Goal: Information Seeking & Learning: Learn about a topic

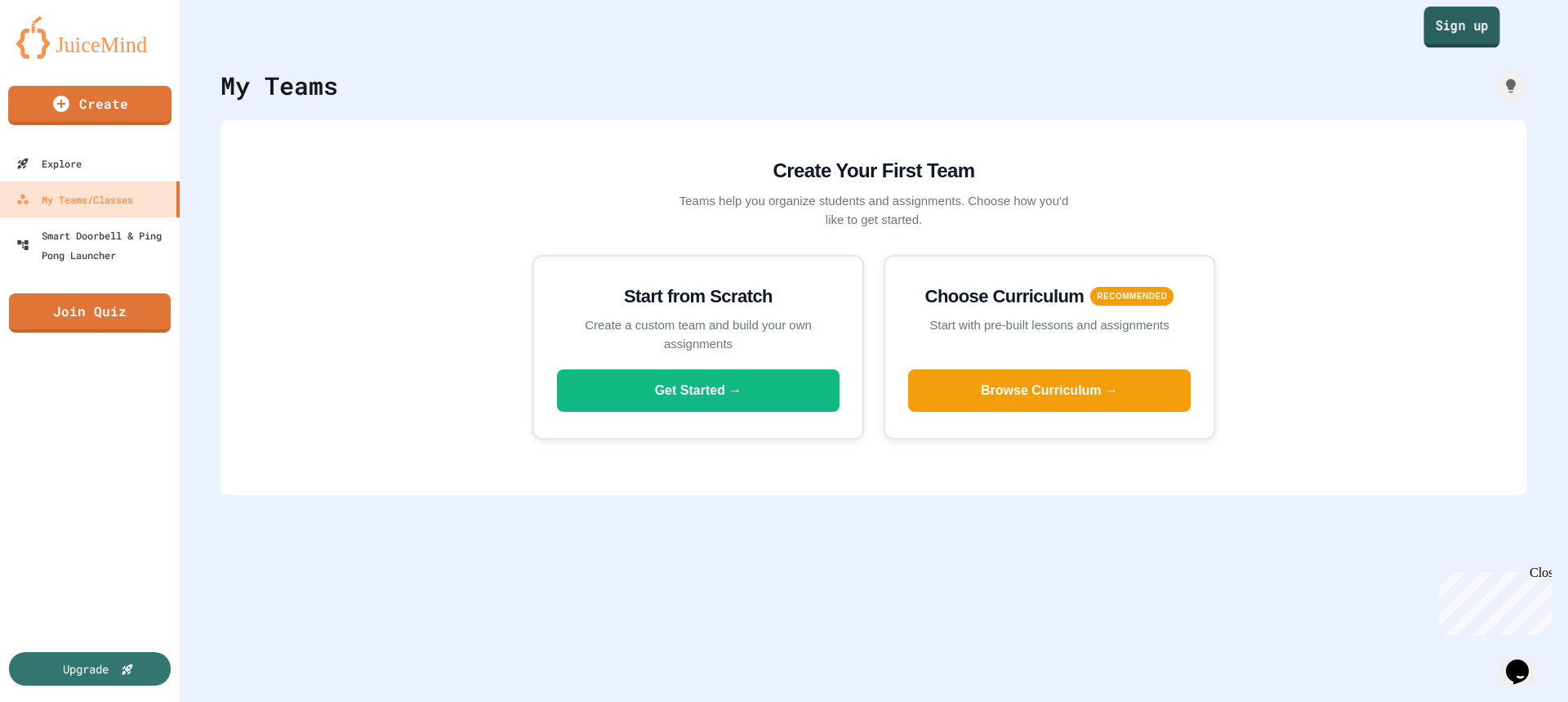
click at [1425, 26] on link "Sign up" at bounding box center [1462, 27] width 76 height 41
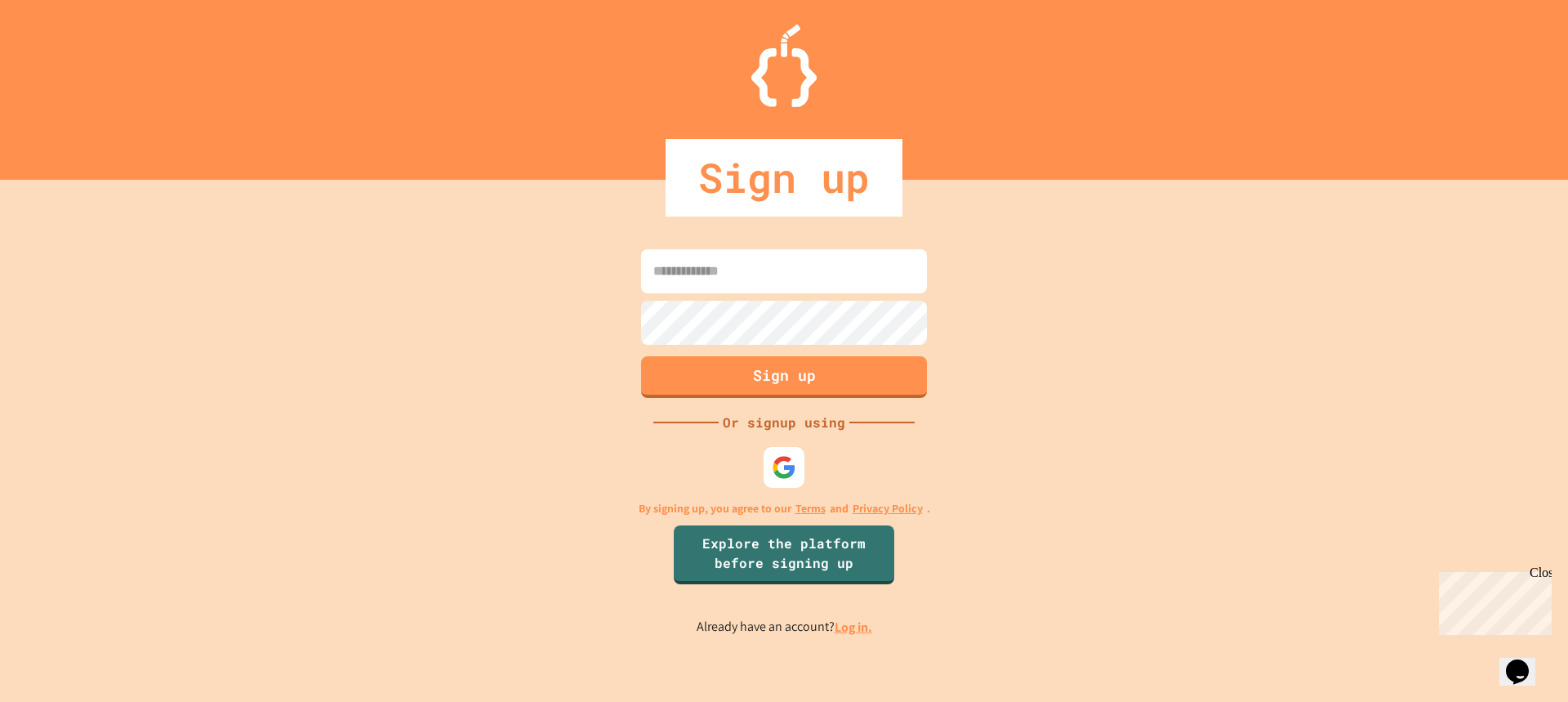
drag, startPoint x: 794, startPoint y: 488, endPoint x: 801, endPoint y: 476, distance: 13.9
click at [791, 489] on div at bounding box center [784, 467] width 49 height 49
click at [797, 469] on img at bounding box center [785, 467] width 27 height 27
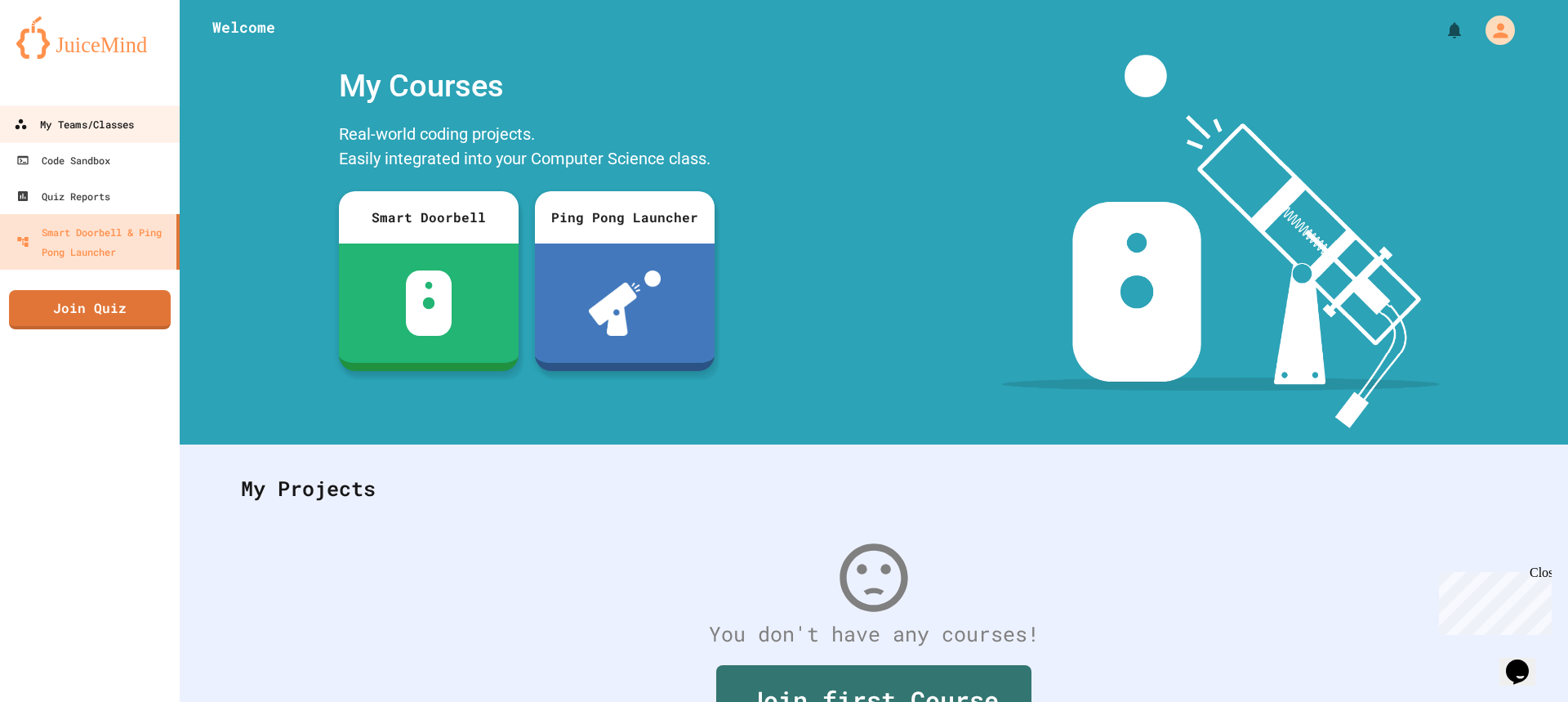
click at [134, 129] on div "My Teams/Classes" at bounding box center [74, 125] width 120 height 20
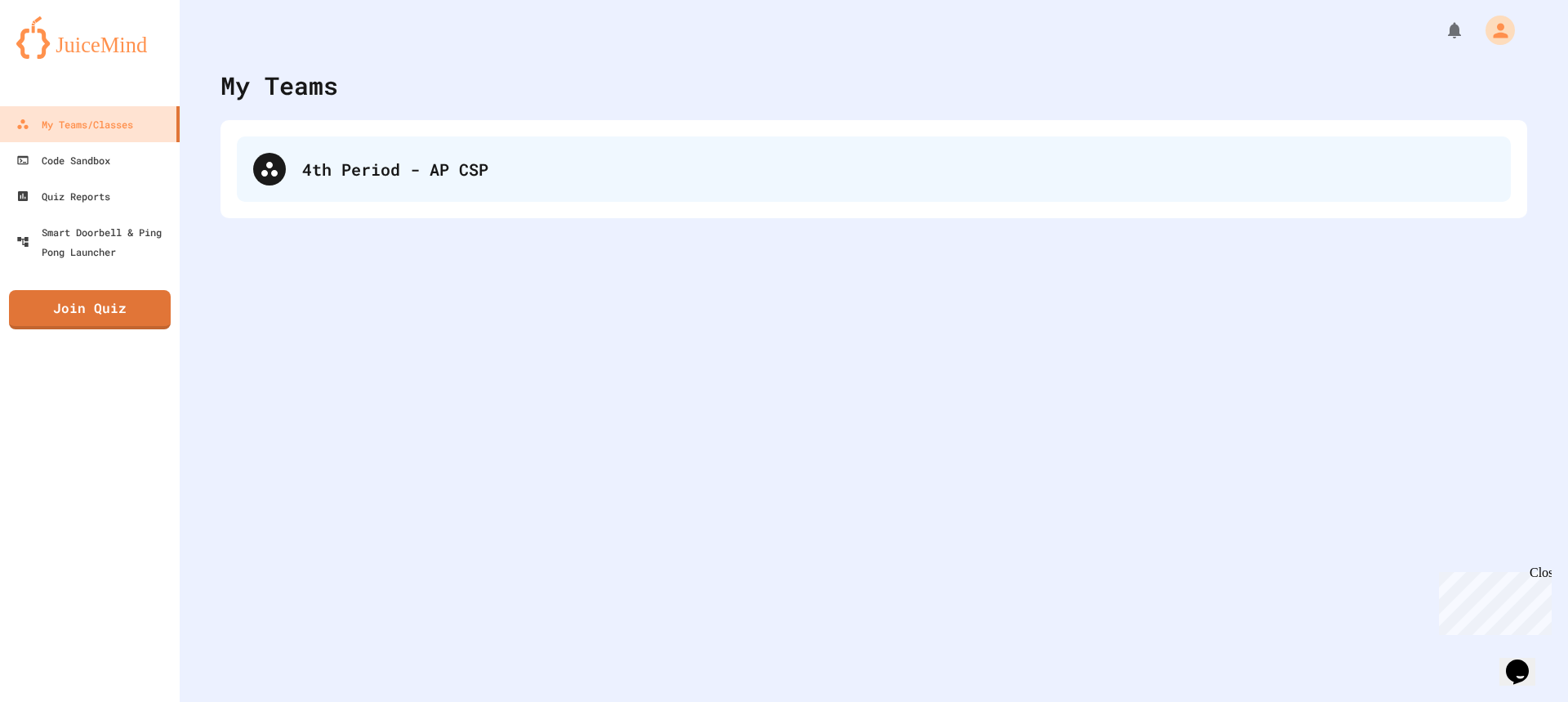
click at [405, 172] on div "4th Period - AP CSP" at bounding box center [899, 168] width 1193 height 24
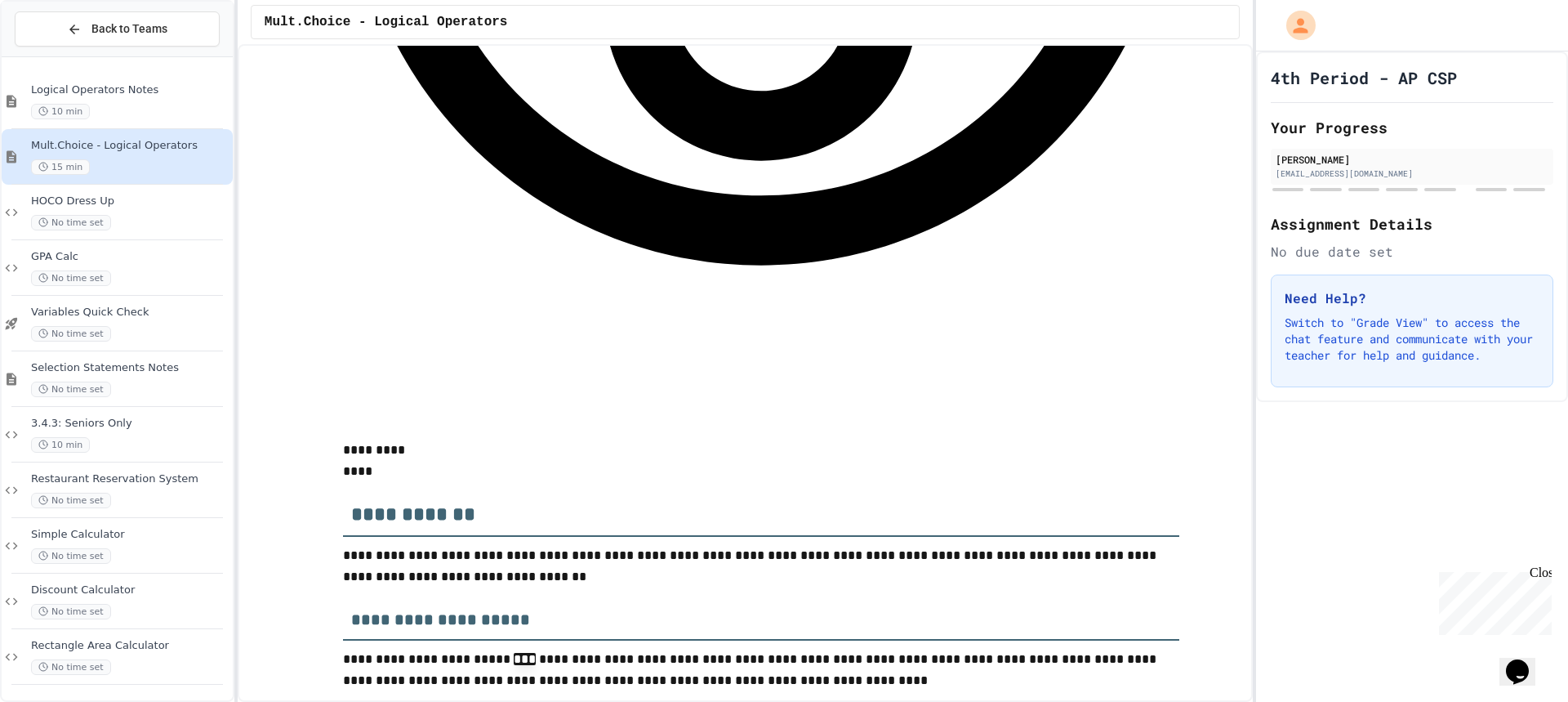
scroll to position [4767, 0]
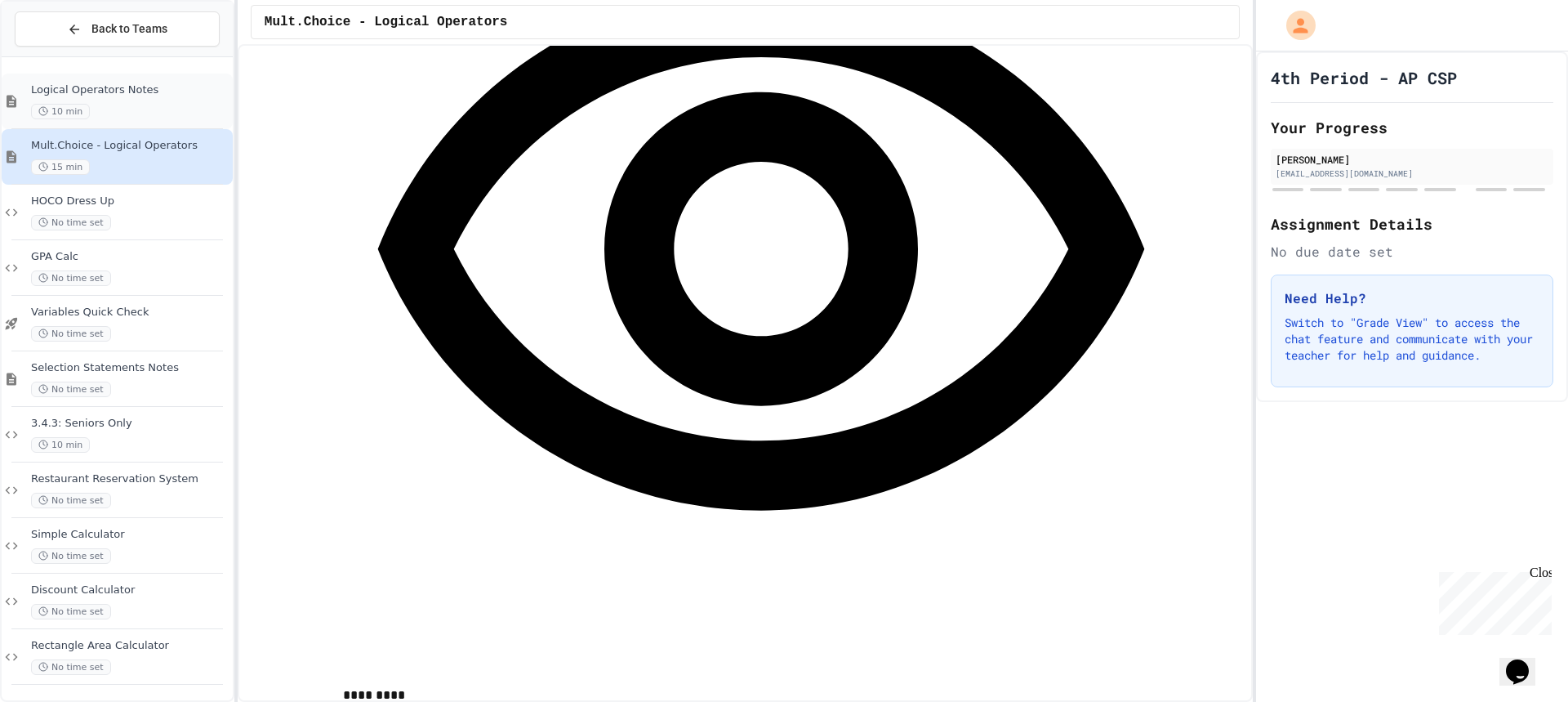
click at [142, 95] on span "Logical Operators Notes" at bounding box center [130, 90] width 199 height 14
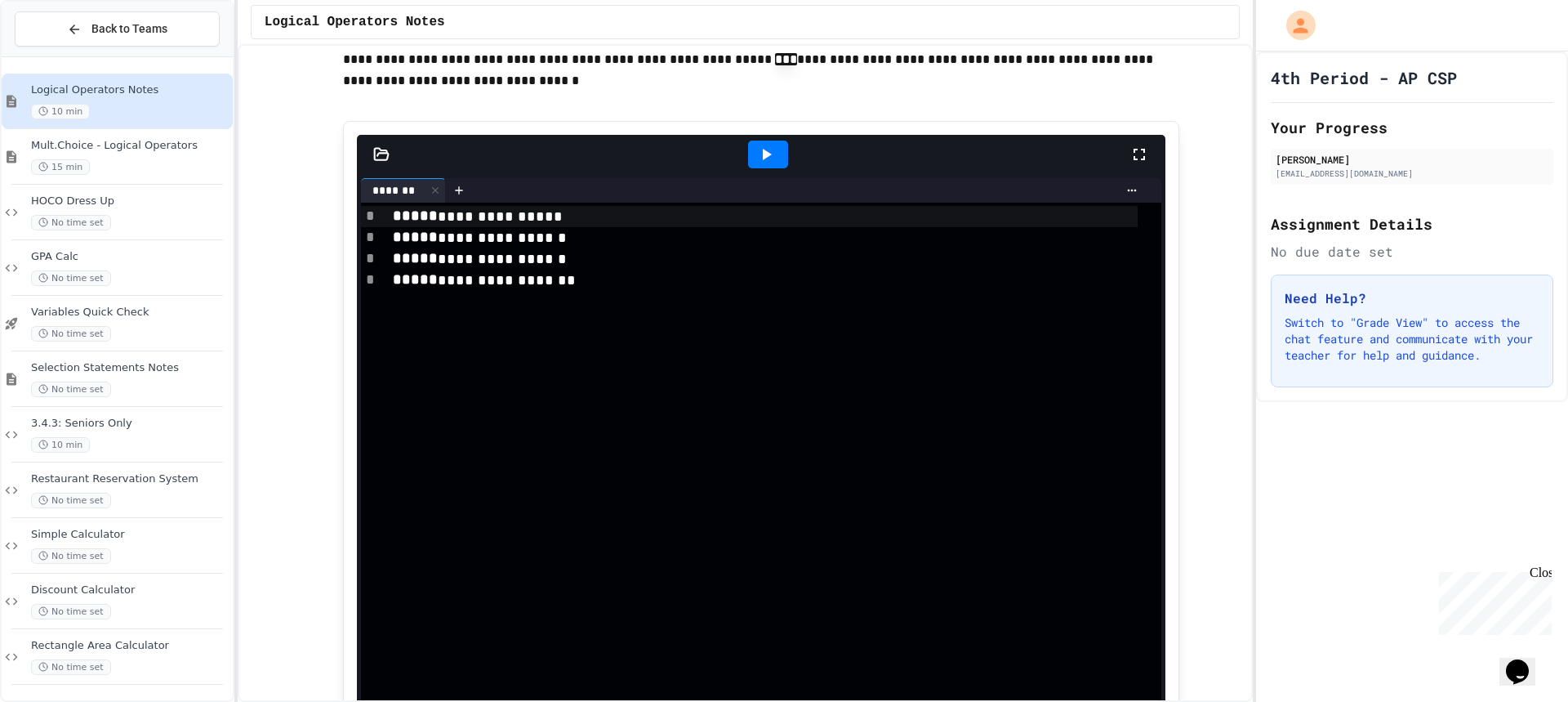
scroll to position [1879, 0]
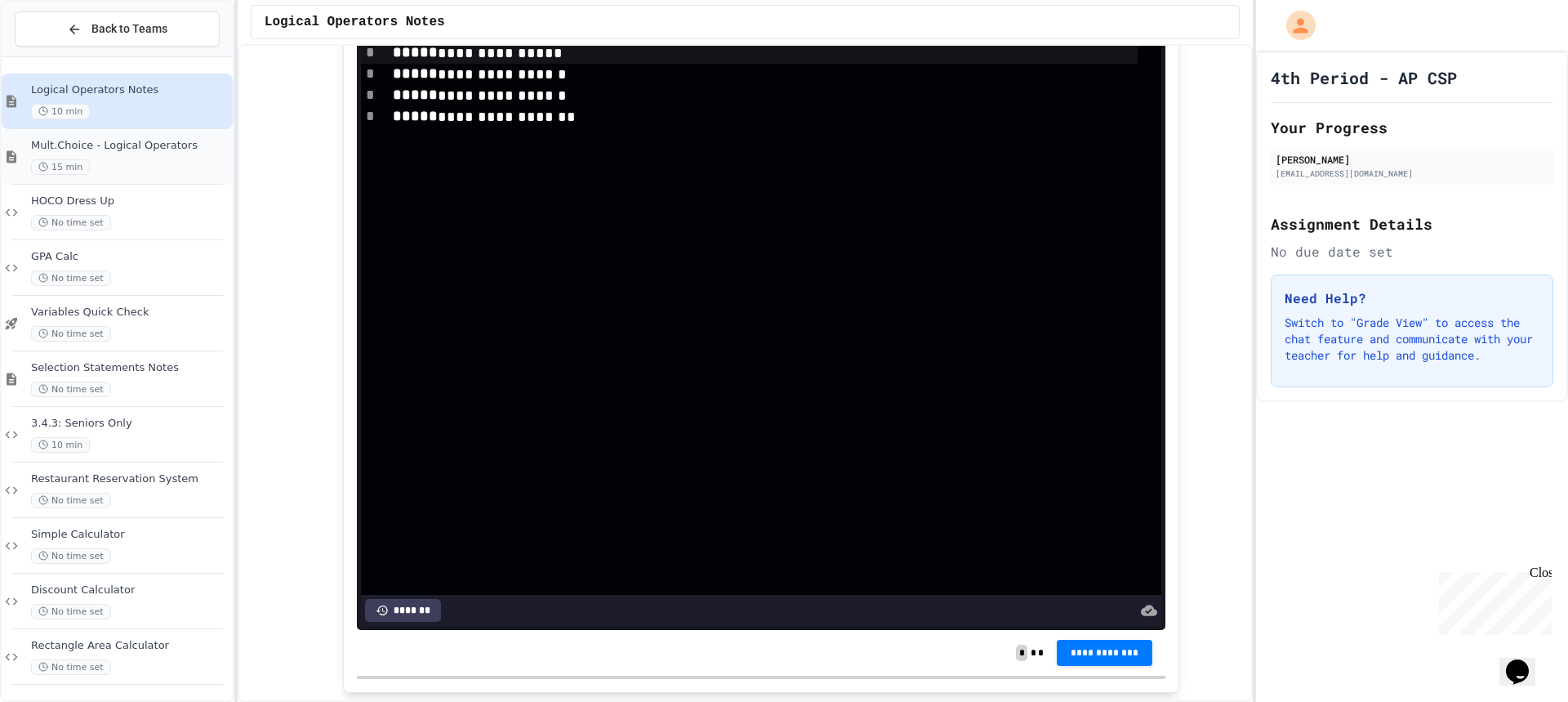
click at [152, 150] on span "Mult.Choice - Logical Operators" at bounding box center [130, 146] width 199 height 14
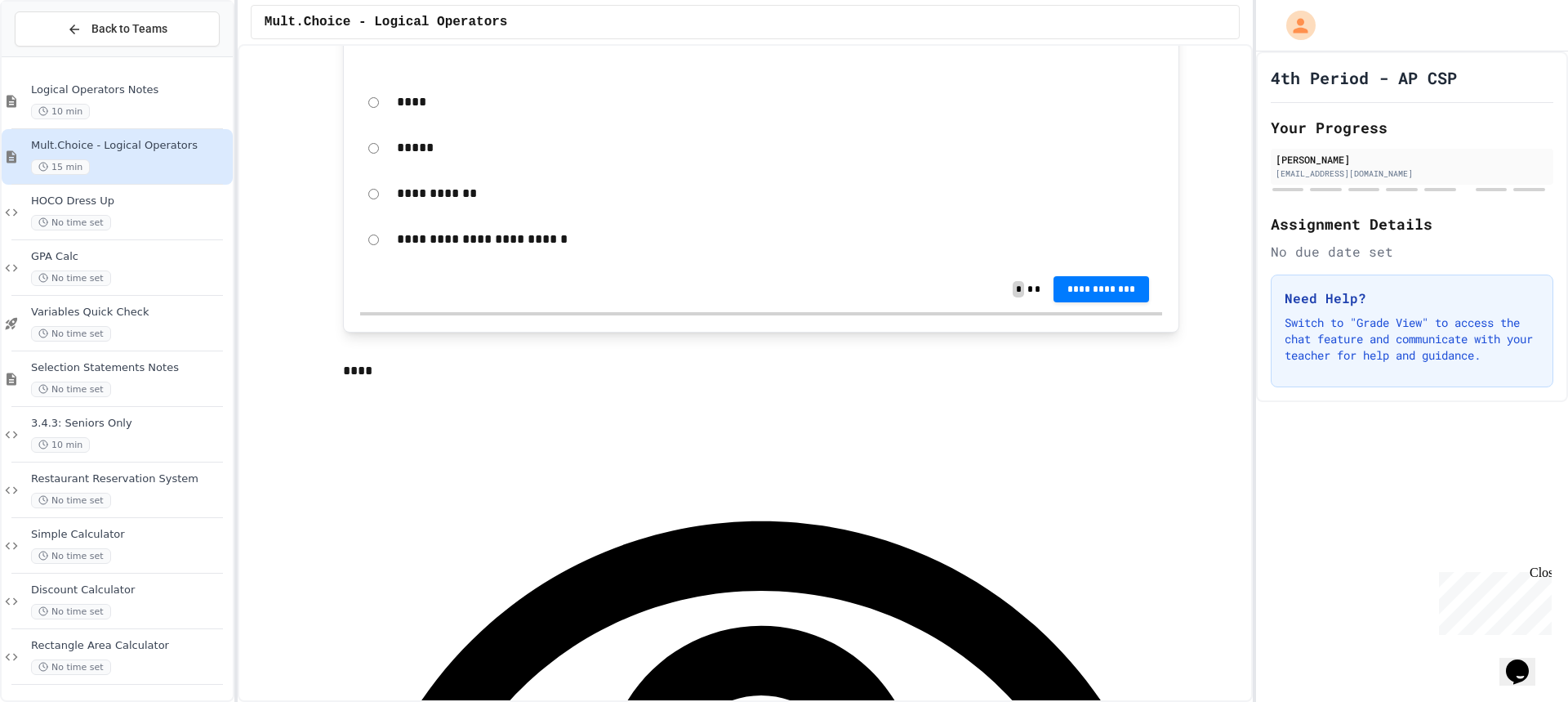
scroll to position [817, 0]
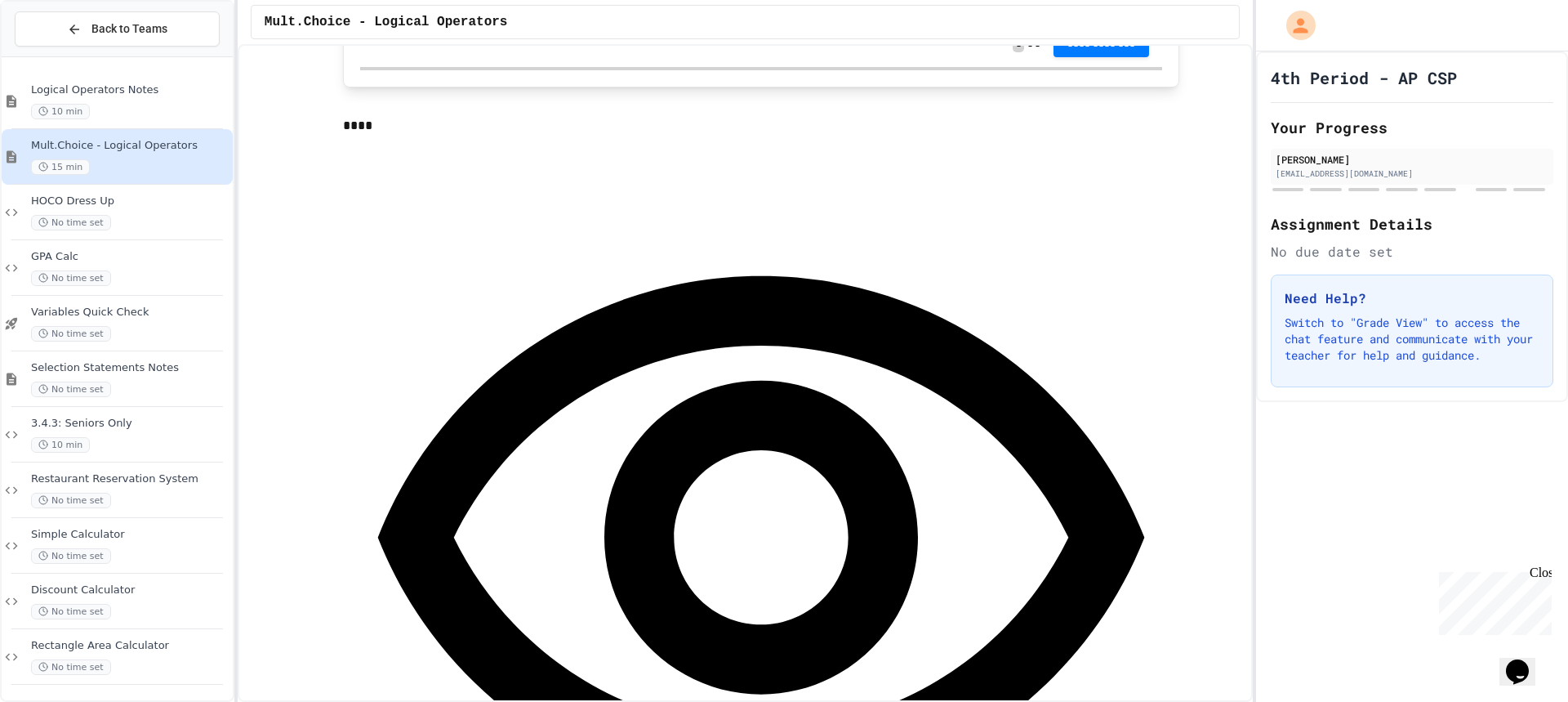
click at [546, 181] on div "**********" at bounding box center [761, 575] width 837 height 877
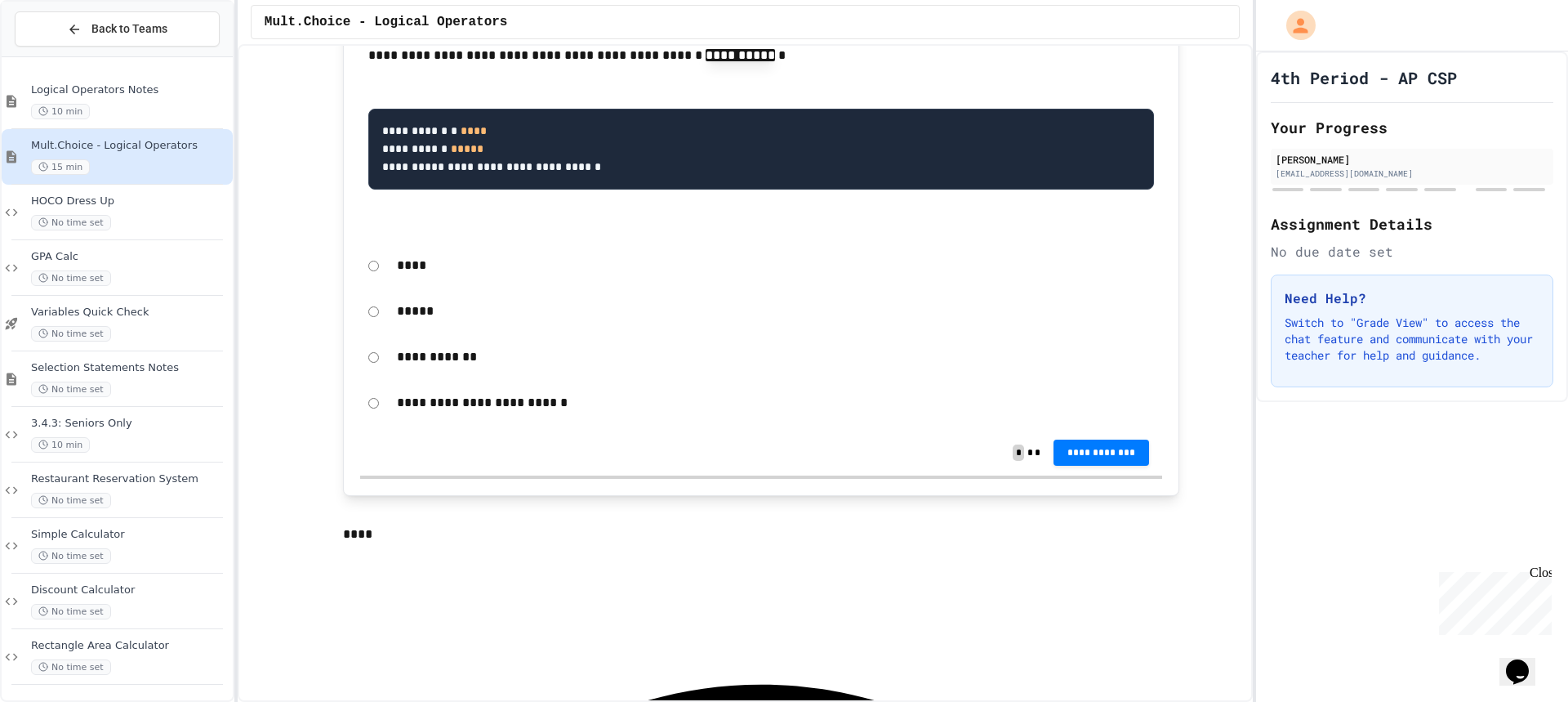
click at [364, 307] on div "*****" at bounding box center [761, 311] width 802 height 38
click at [367, 320] on div "*****" at bounding box center [761, 311] width 802 height 38
click at [1106, 452] on span "**********" at bounding box center [1102, 451] width 70 height 13
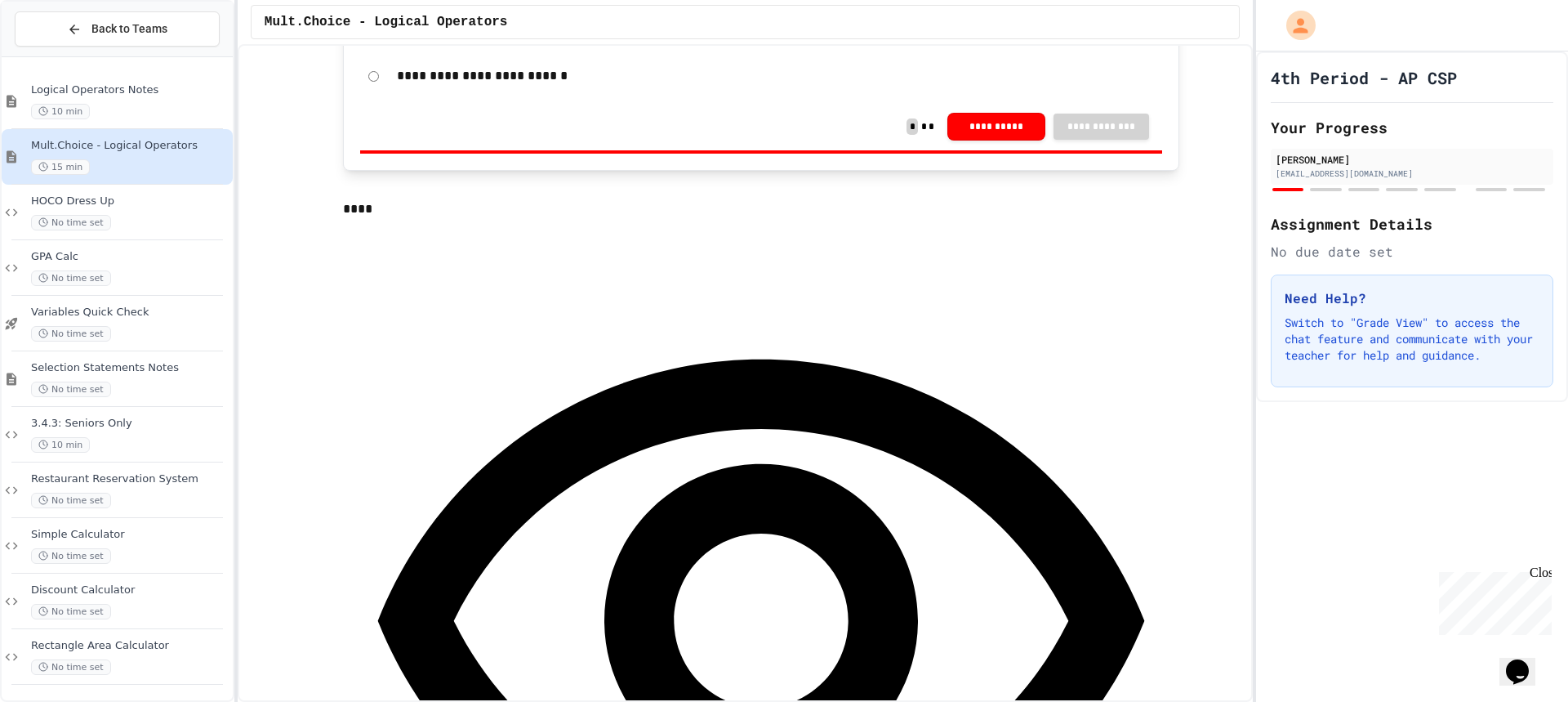
scroll to position [817, 0]
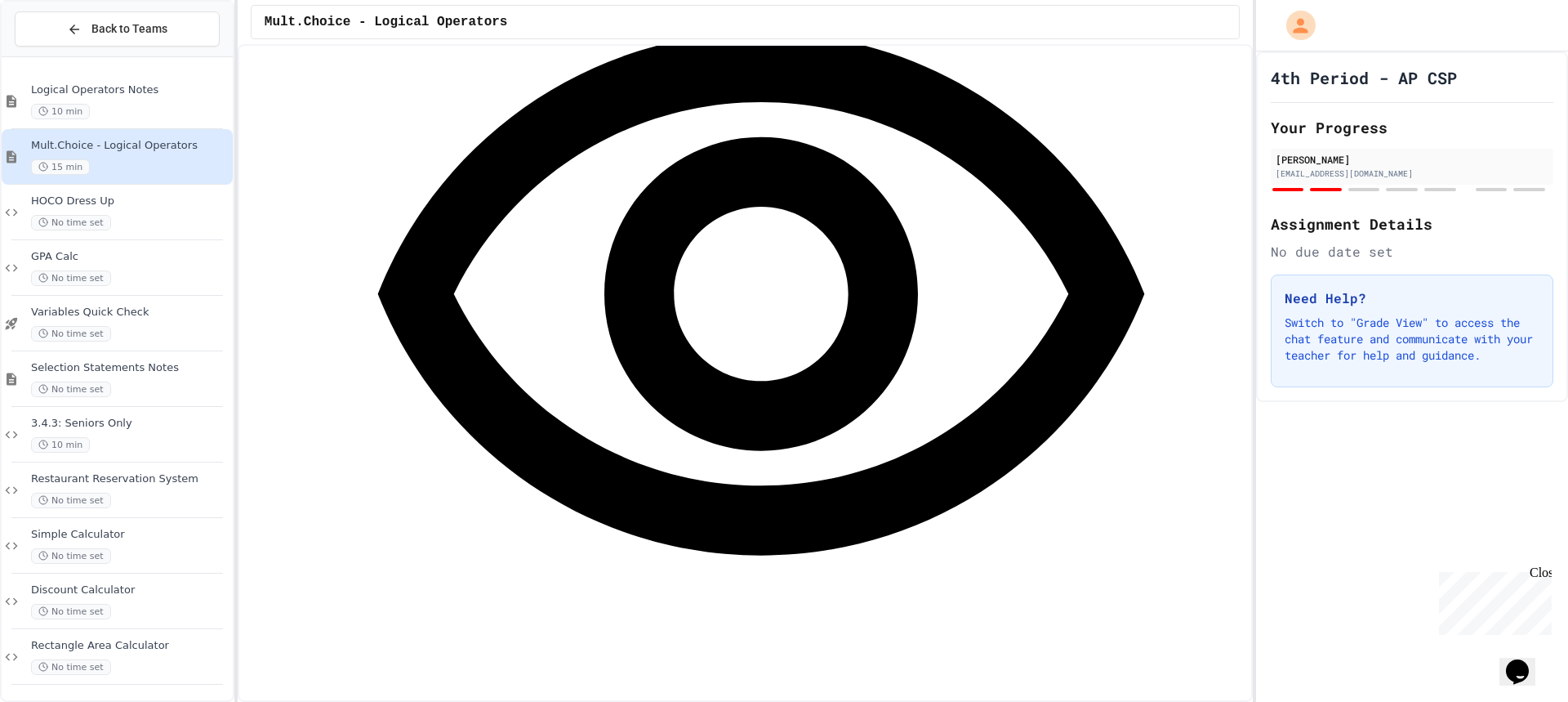
scroll to position [899, 0]
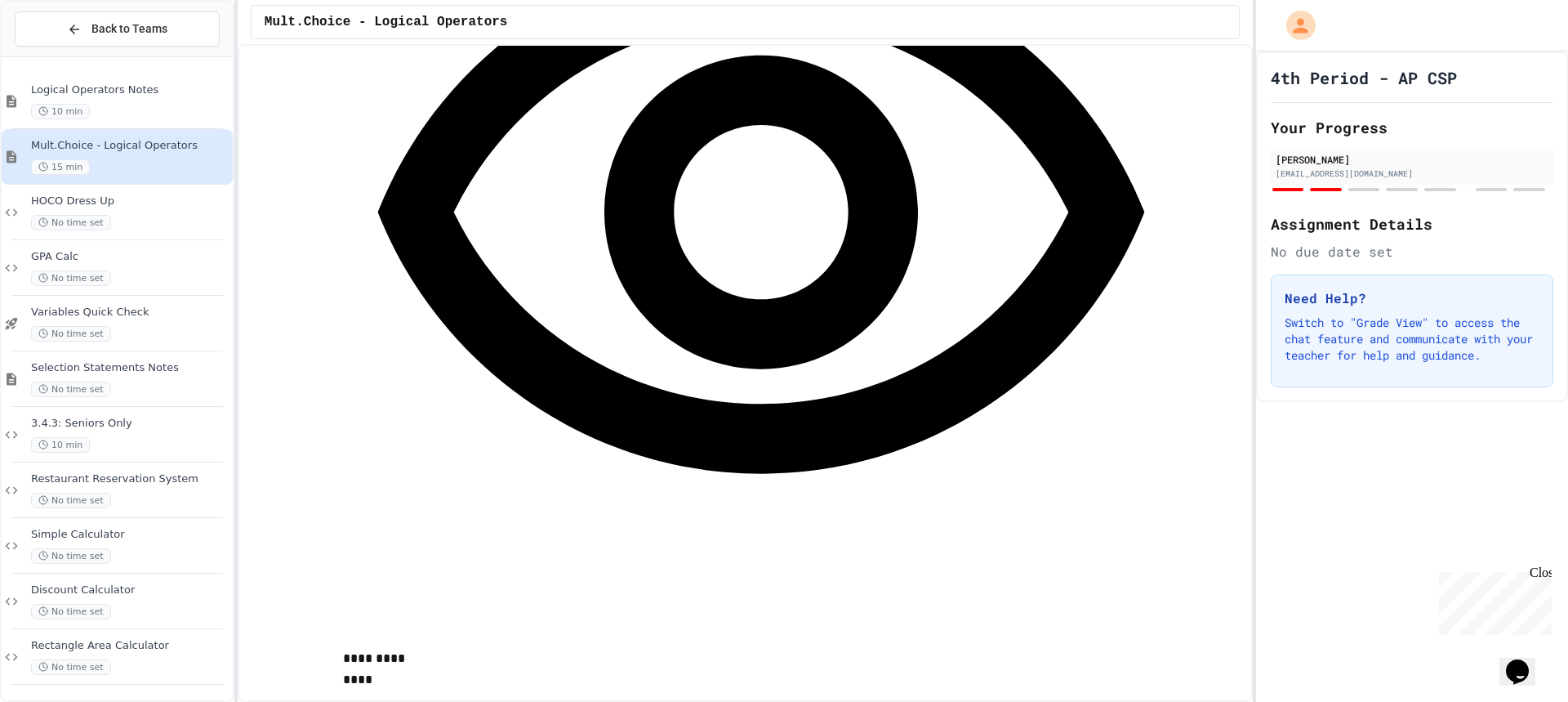
scroll to position [1389, 0]
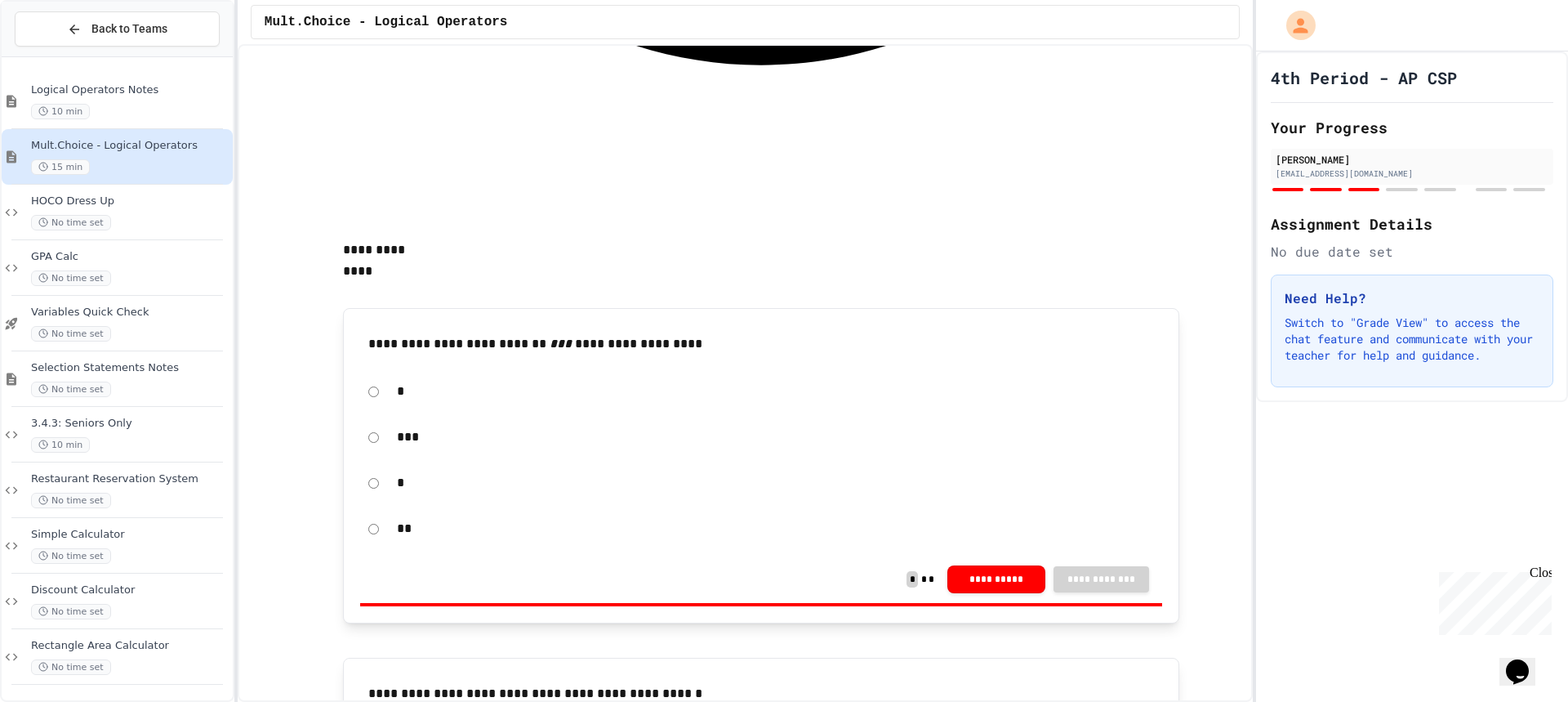
scroll to position [1716, 0]
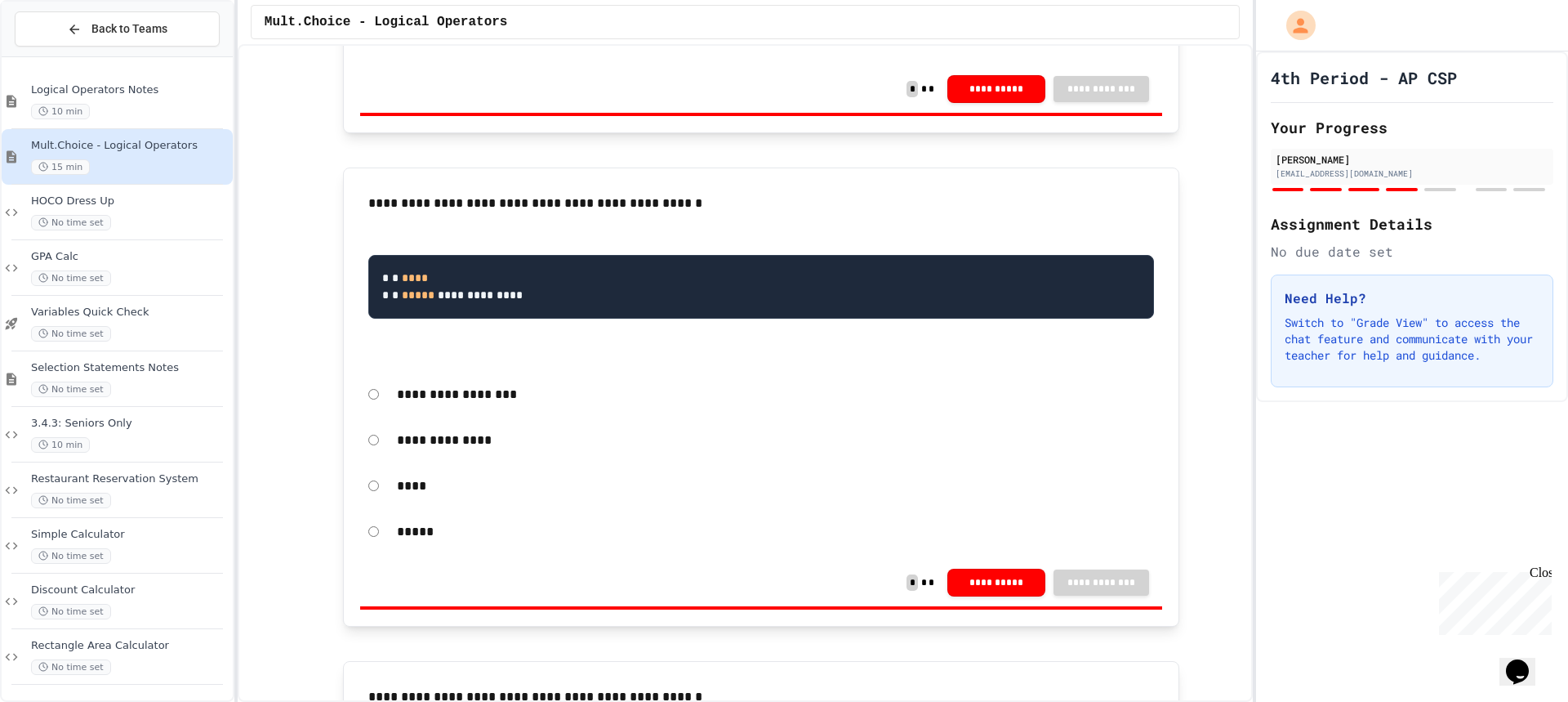
scroll to position [2206, 0]
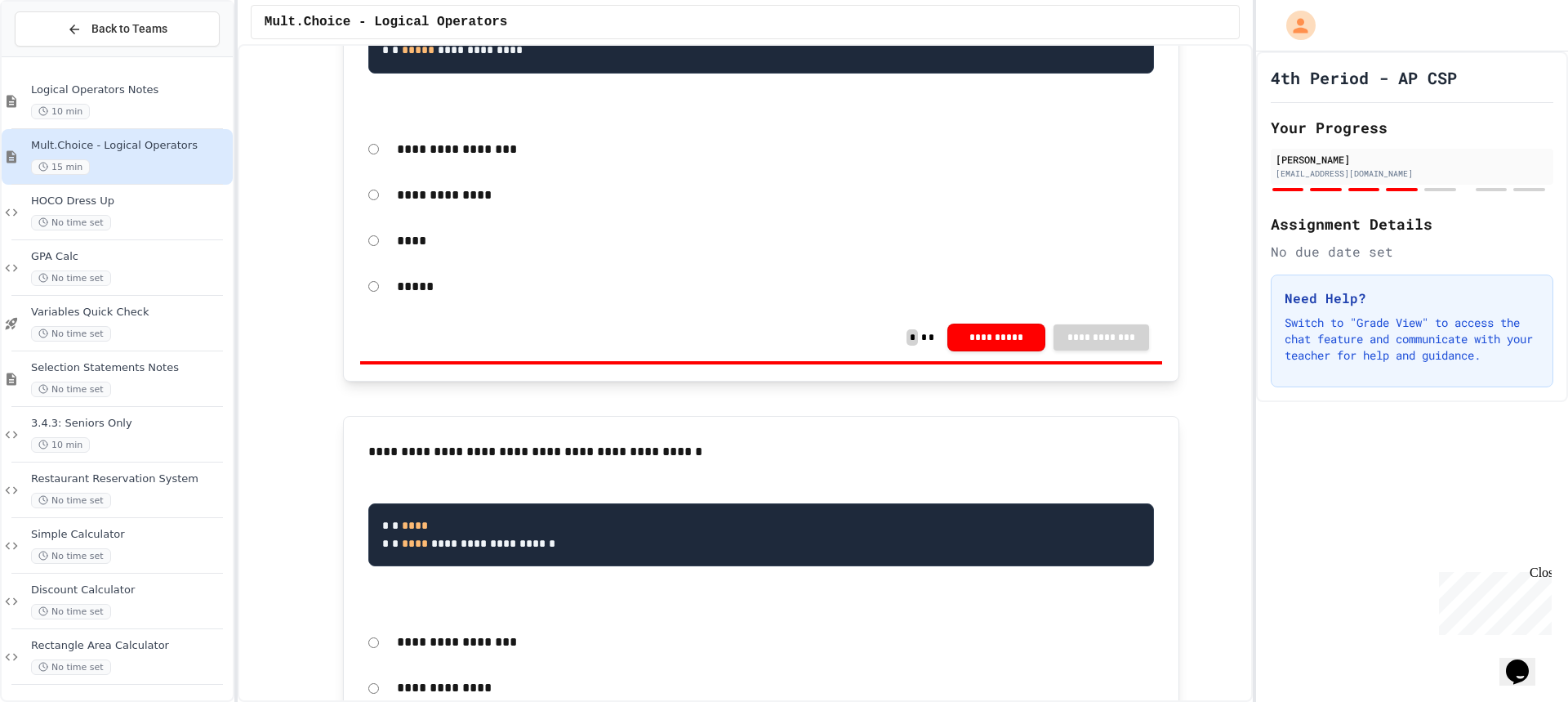
scroll to position [2450, 0]
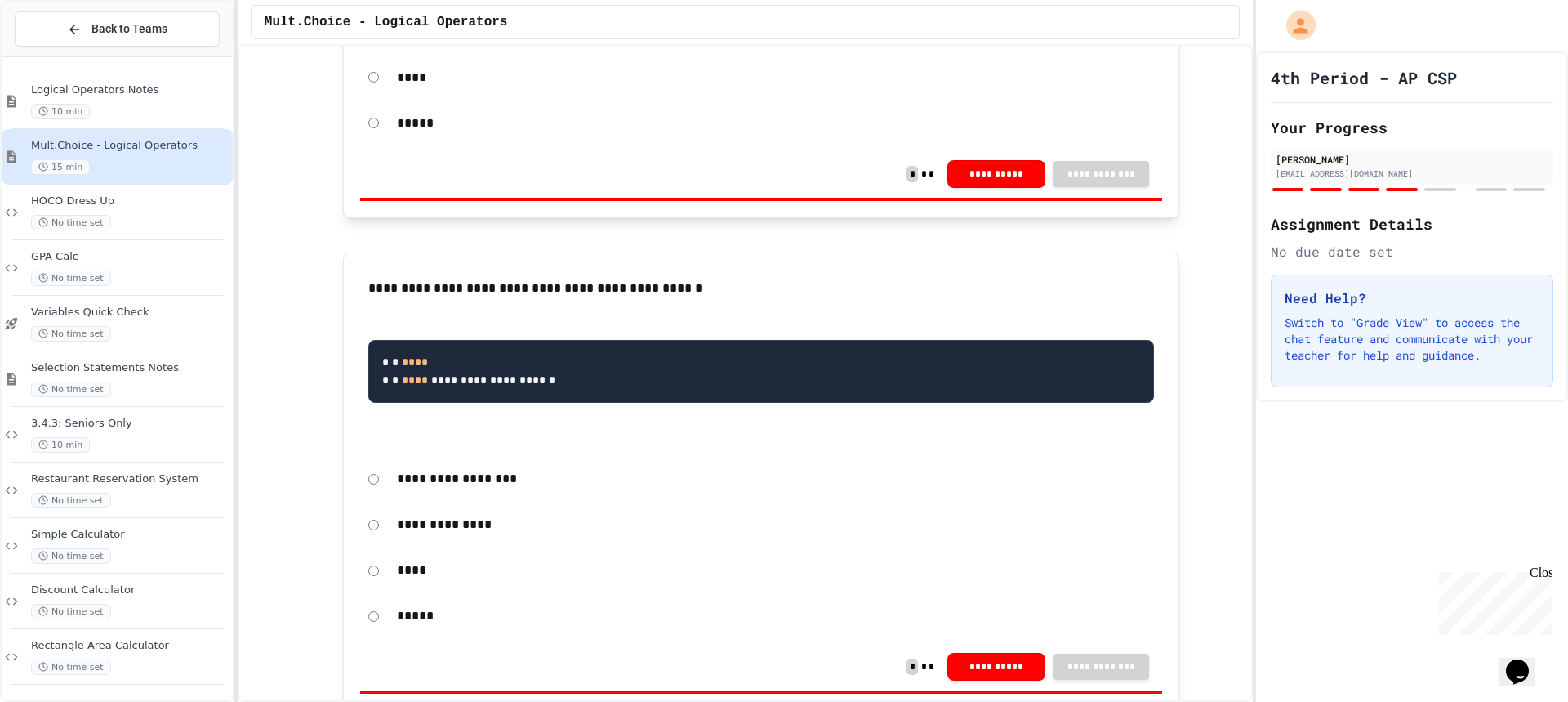
drag, startPoint x: 1109, startPoint y: 549, endPoint x: 1112, endPoint y: 539, distance: 10.4
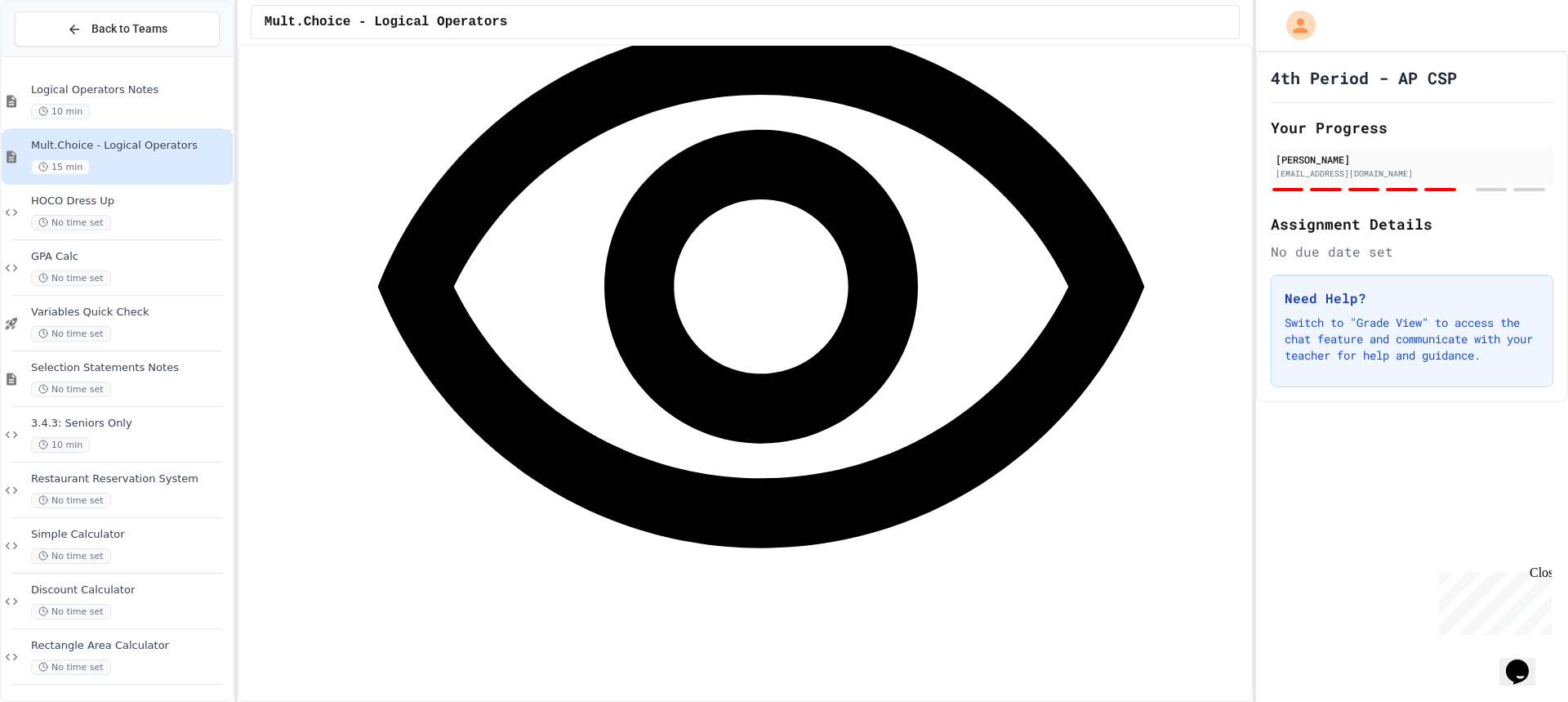
scroll to position [4819, 0]
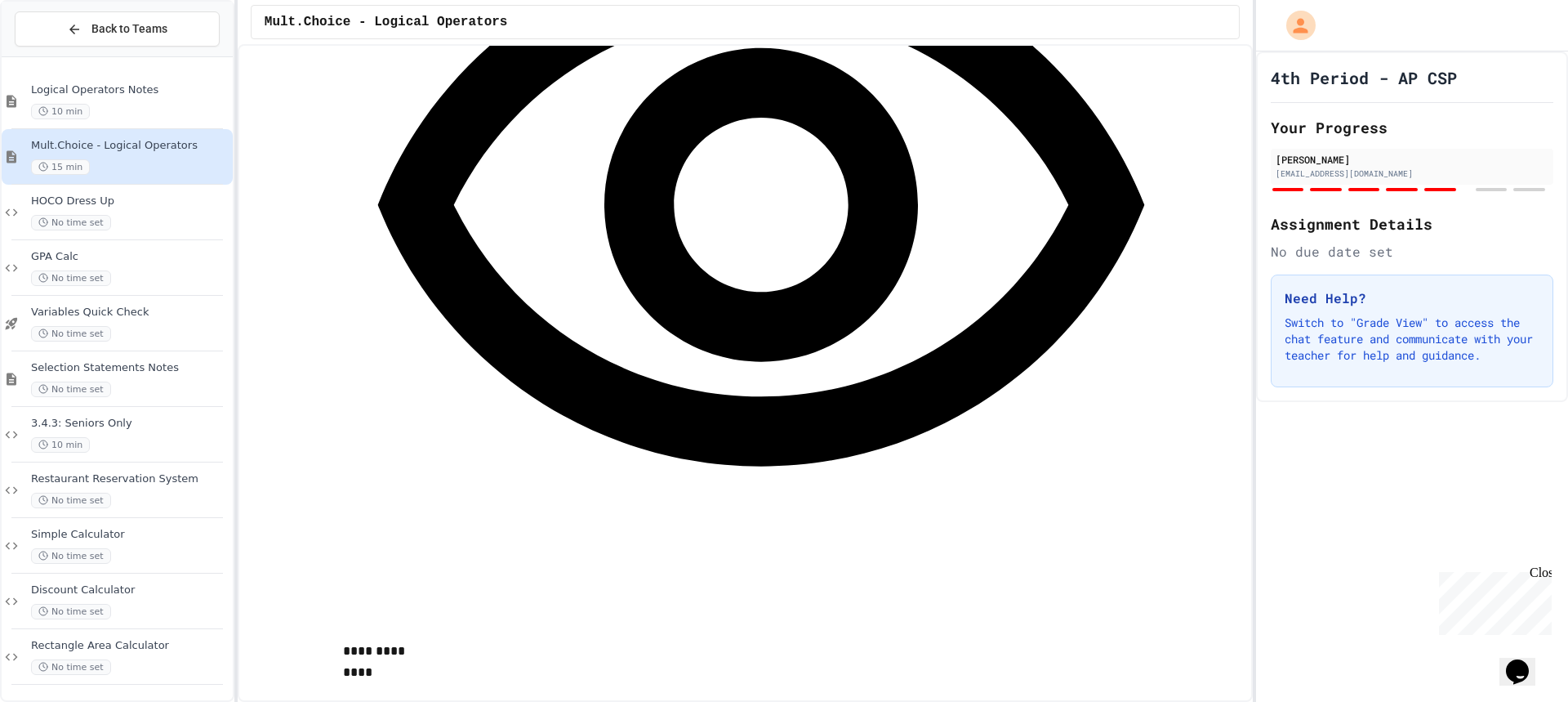
drag, startPoint x: 910, startPoint y: 404, endPoint x: 926, endPoint y: 402, distance: 16.1
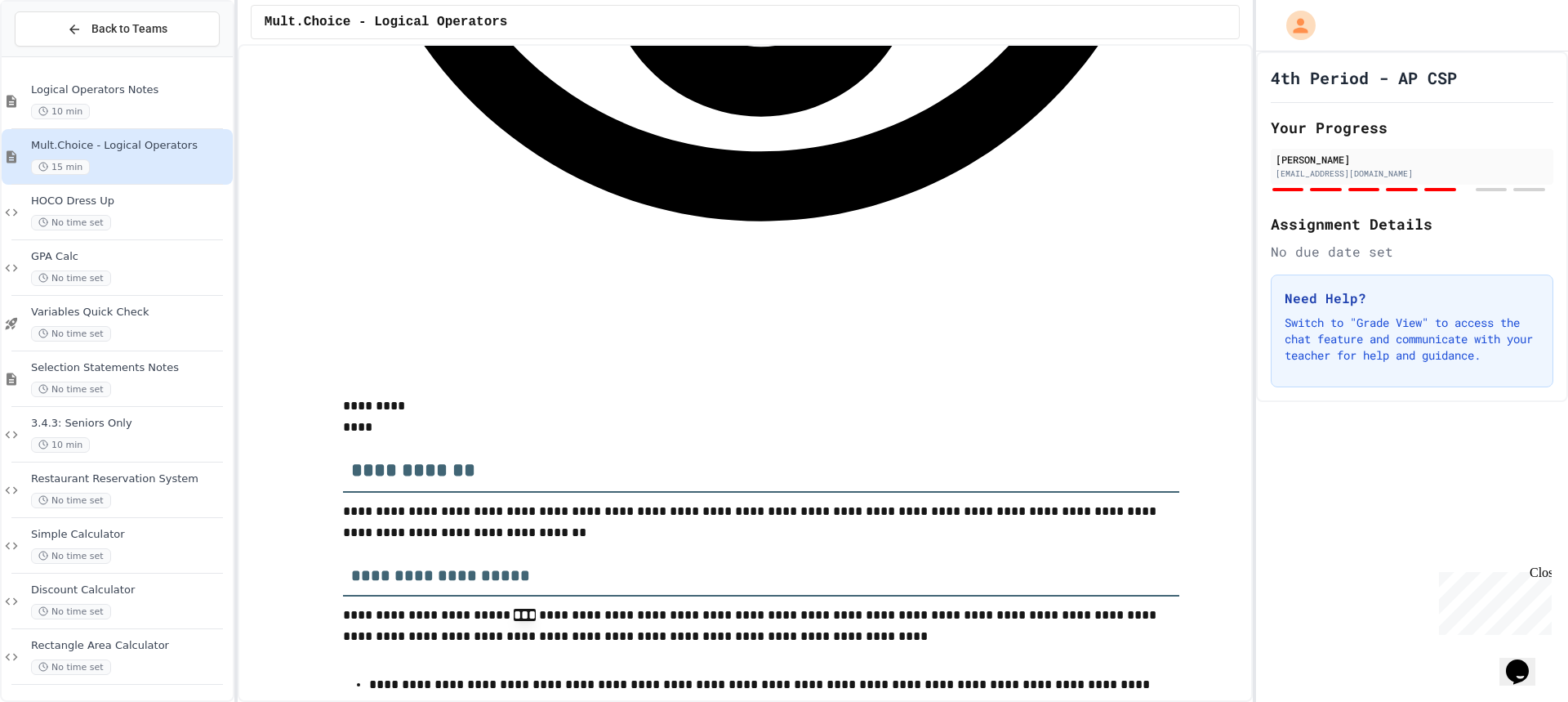
drag, startPoint x: 1069, startPoint y: 459, endPoint x: 1203, endPoint y: 391, distance: 150.3
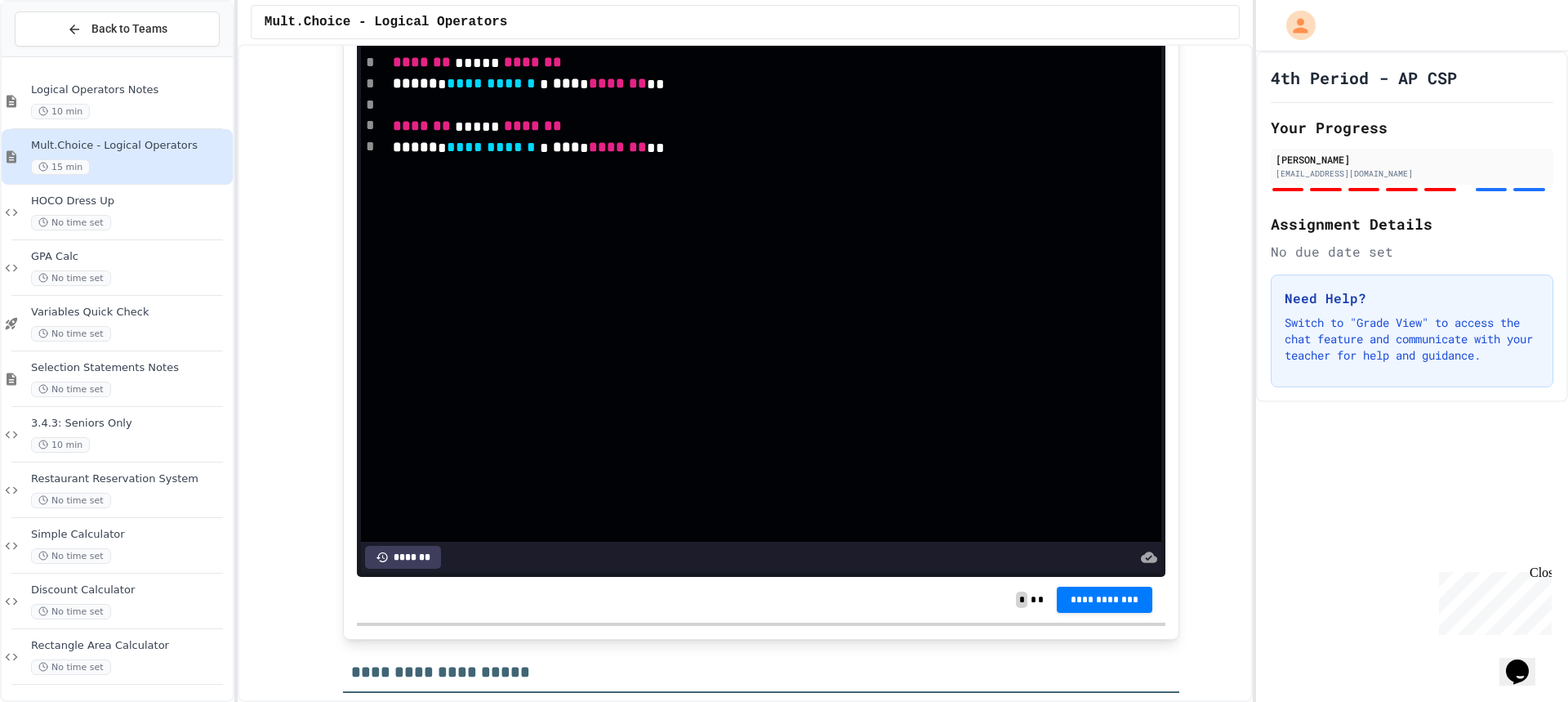
scroll to position [5475, 0]
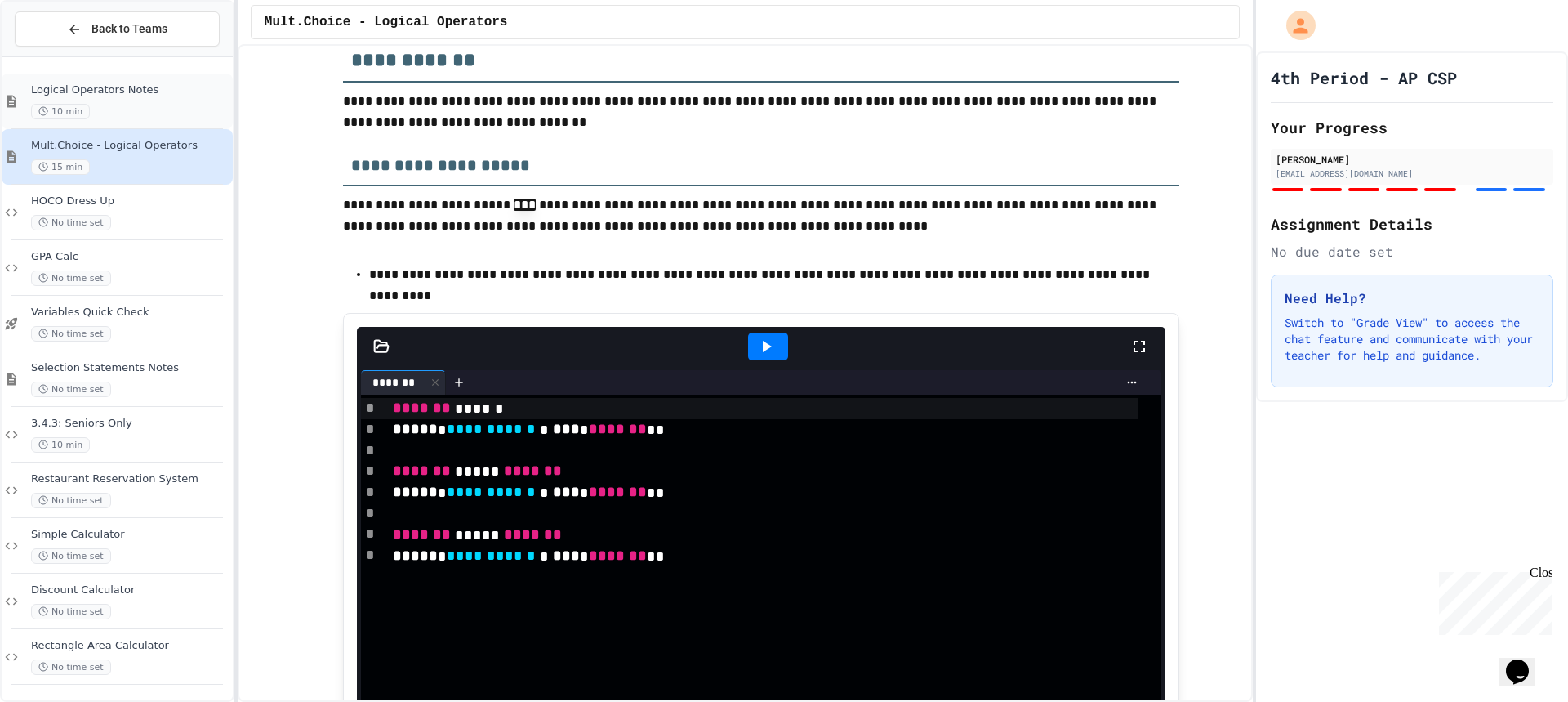
click at [141, 95] on span "Logical Operators Notes" at bounding box center [130, 90] width 199 height 14
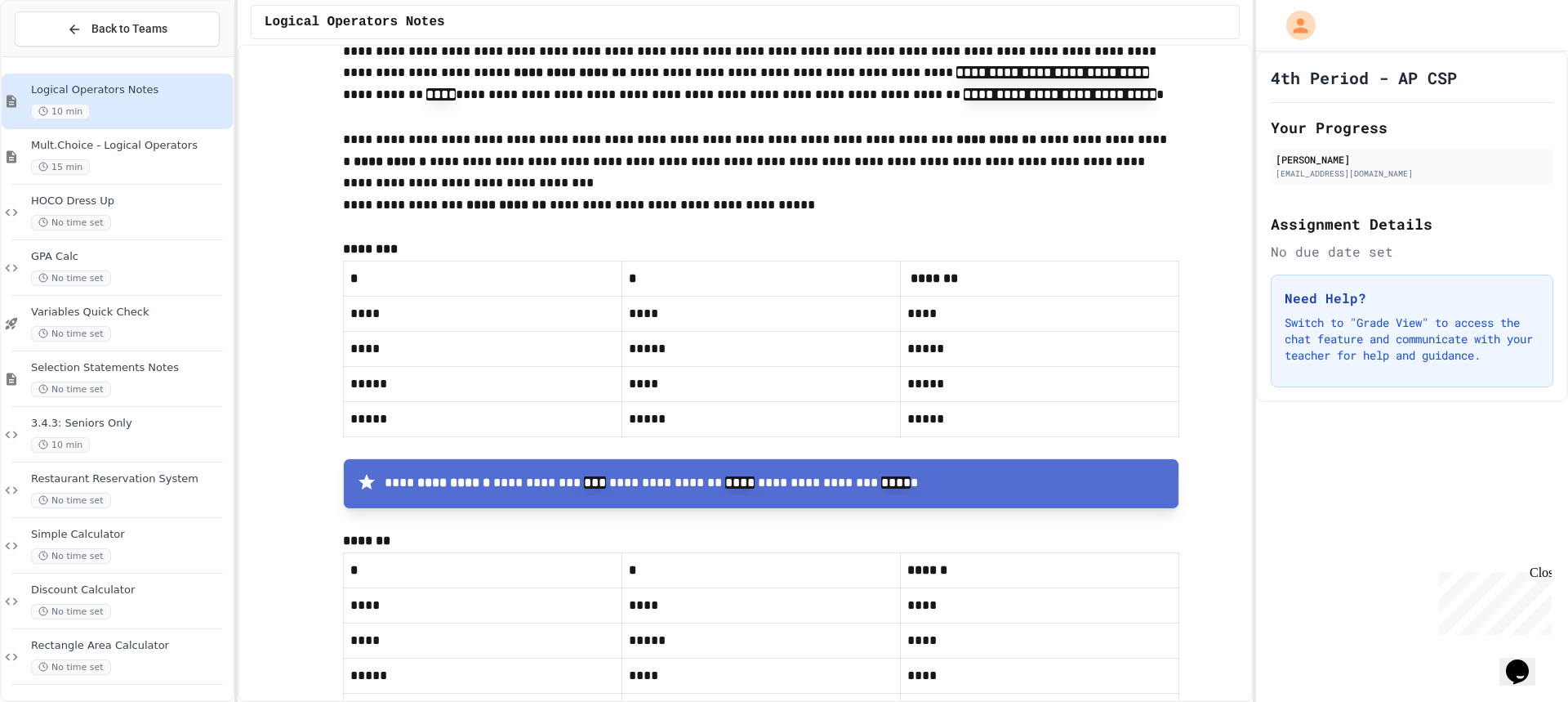
scroll to position [4901, 0]
